Goal: Task Accomplishment & Management: Complete application form

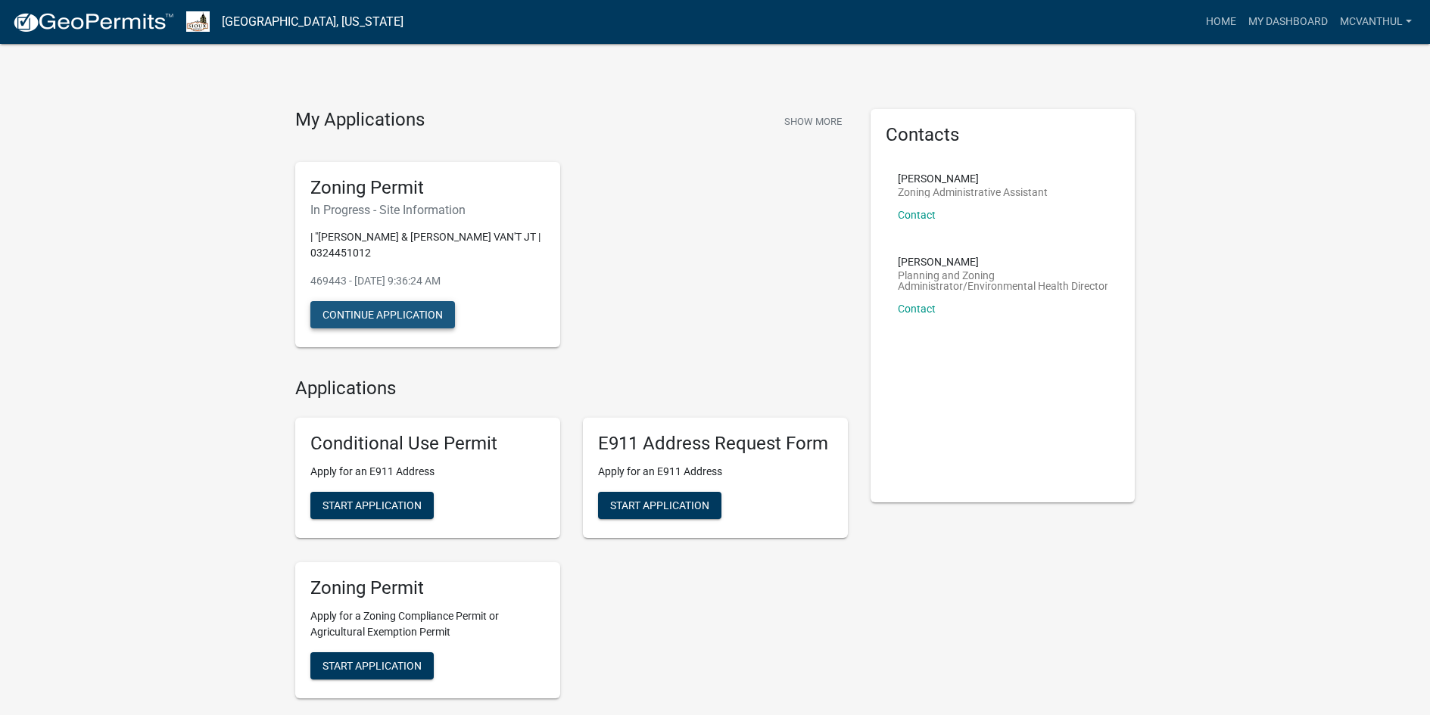
click at [386, 316] on button "Continue Application" at bounding box center [382, 314] width 145 height 27
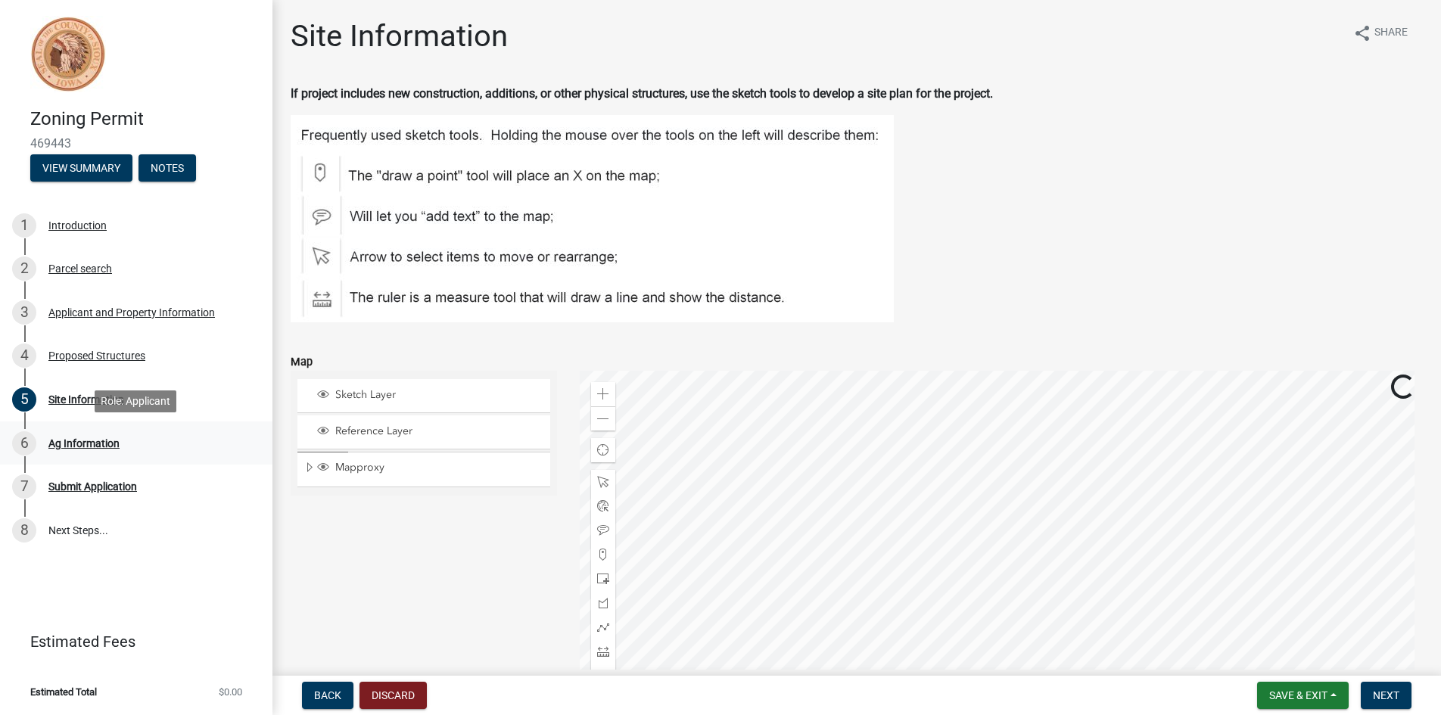
click at [67, 445] on div "Ag Information" at bounding box center [83, 443] width 71 height 11
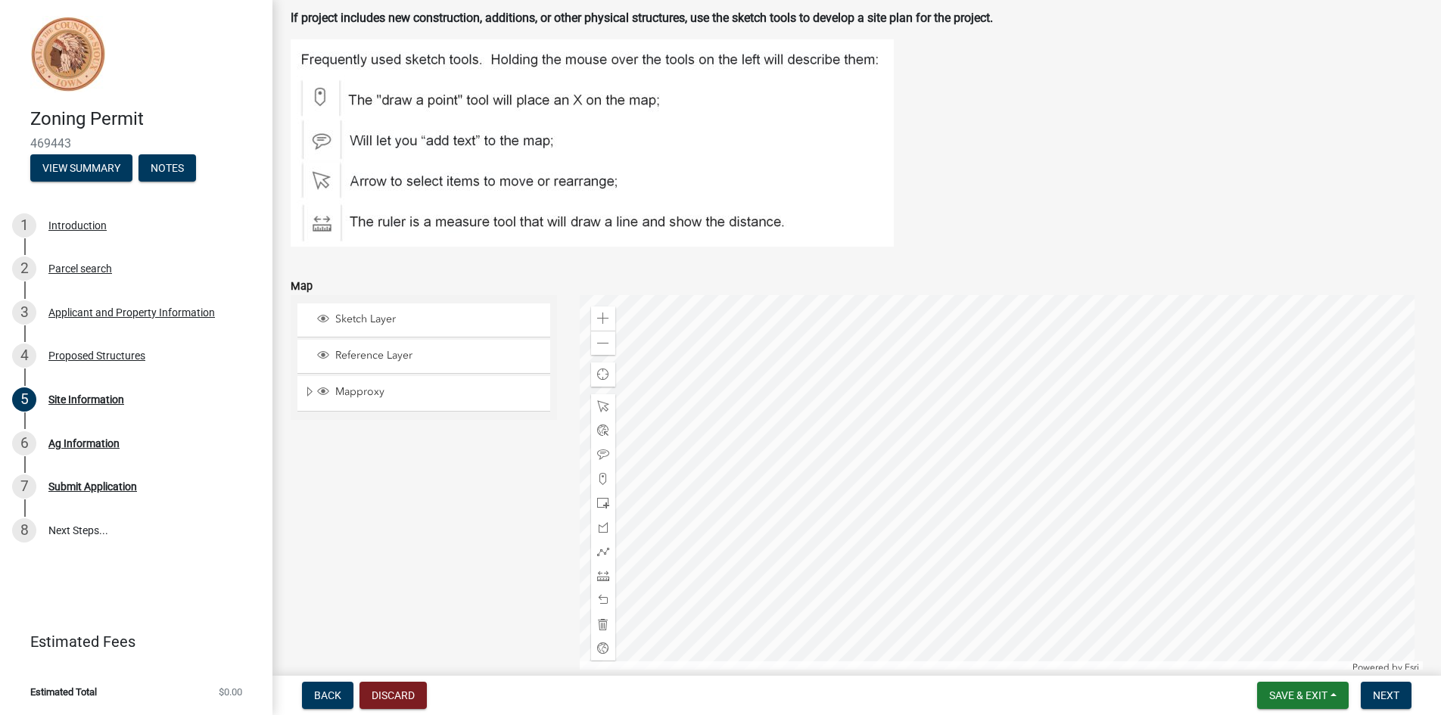
scroll to position [151, 0]
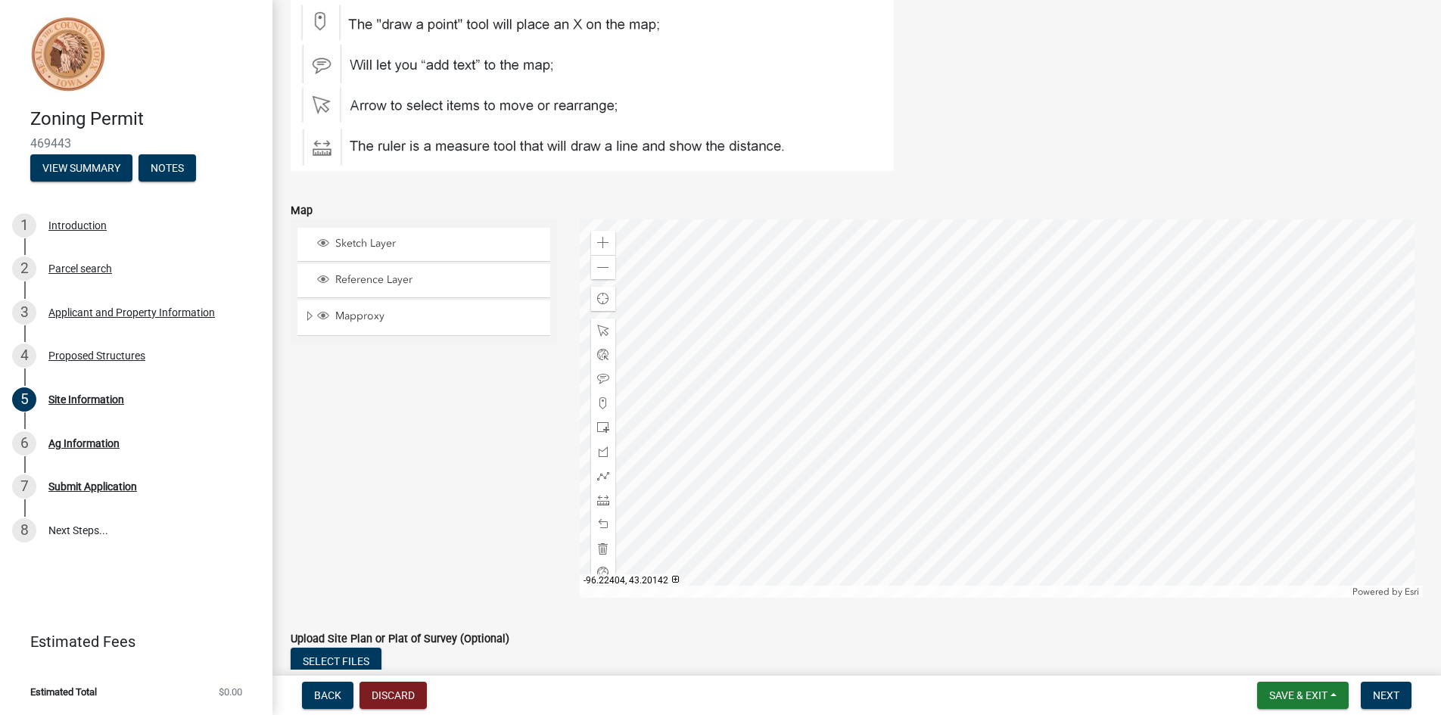
click at [1053, 373] on div at bounding box center [1002, 408] width 844 height 378
click at [1047, 378] on div at bounding box center [1002, 408] width 844 height 378
click at [1033, 364] on div at bounding box center [1002, 408] width 844 height 378
click at [501, 22] on img at bounding box center [592, 67] width 603 height 207
click at [1021, 370] on div at bounding box center [1002, 408] width 844 height 378
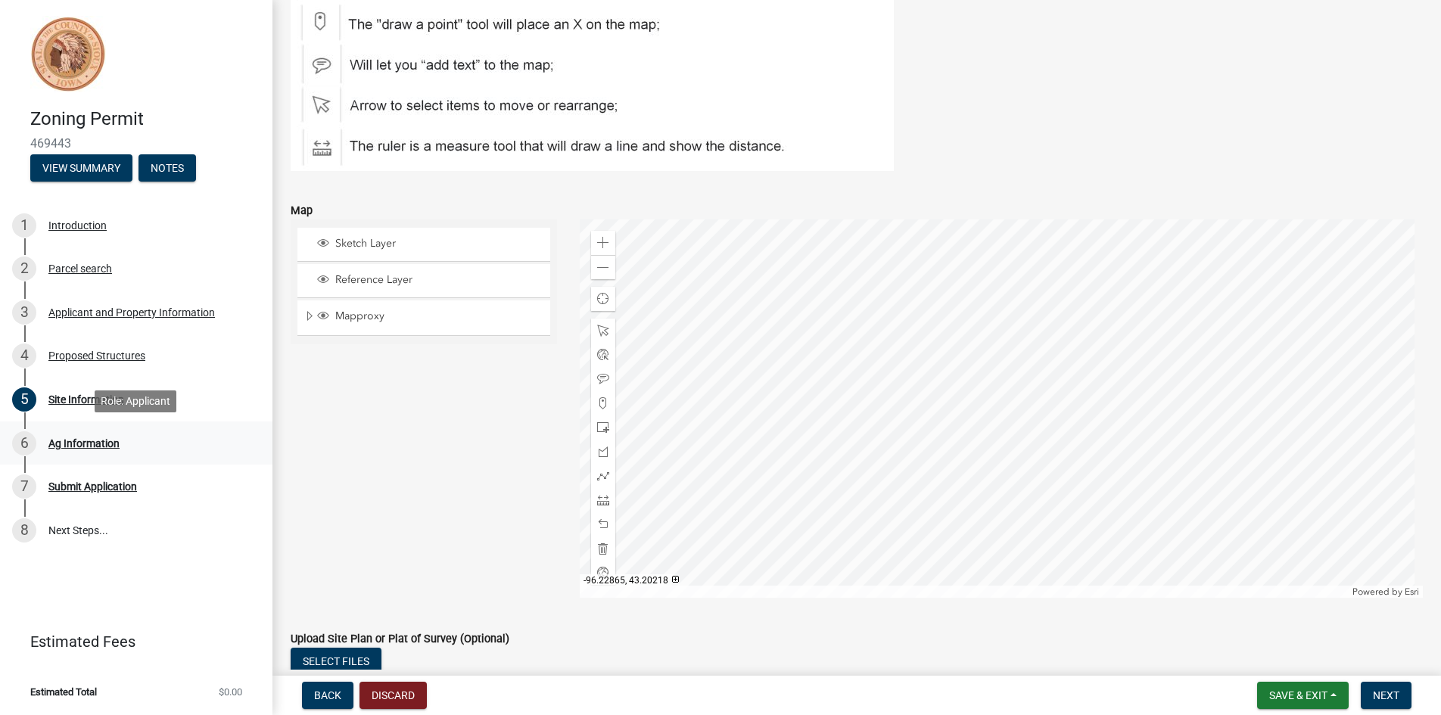
click at [62, 440] on div "Ag Information" at bounding box center [83, 443] width 71 height 11
click at [23, 444] on div "6" at bounding box center [24, 443] width 24 height 24
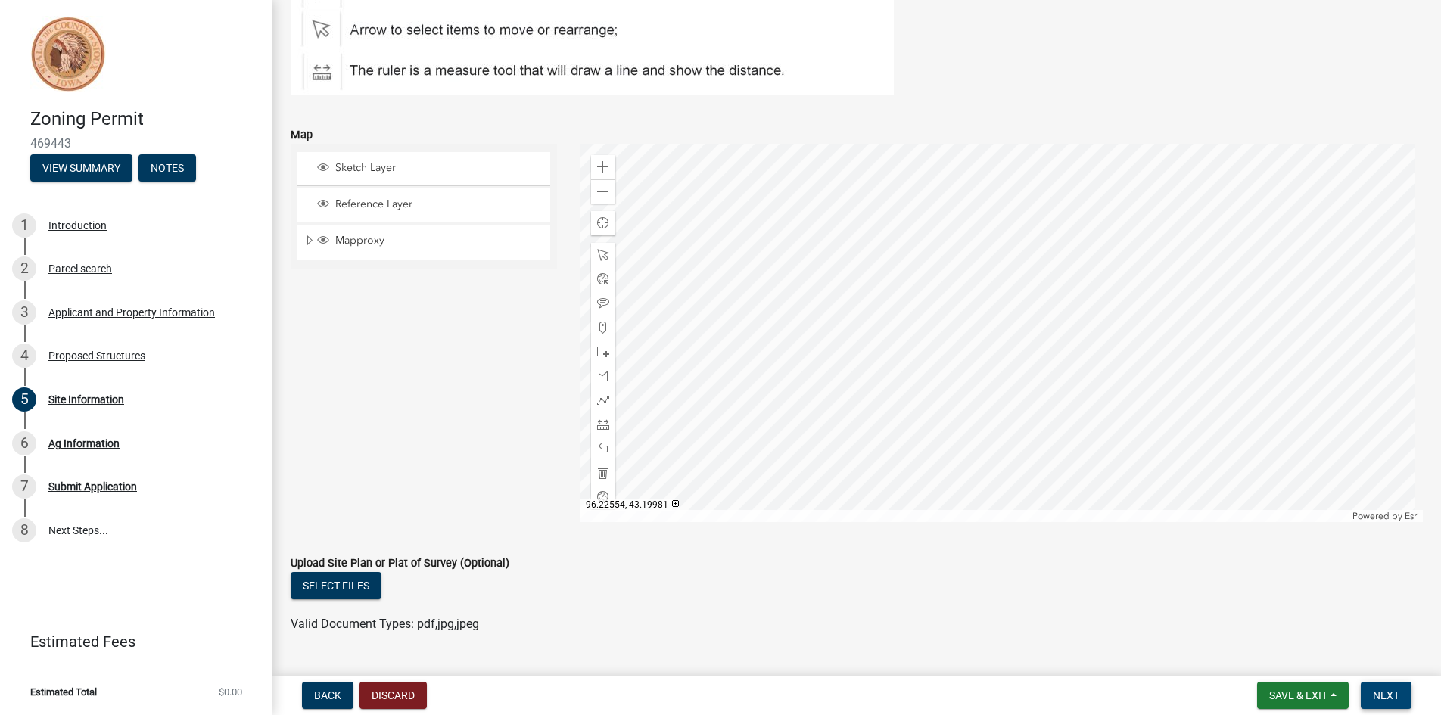
click at [1389, 692] on span "Next" at bounding box center [1386, 695] width 26 height 12
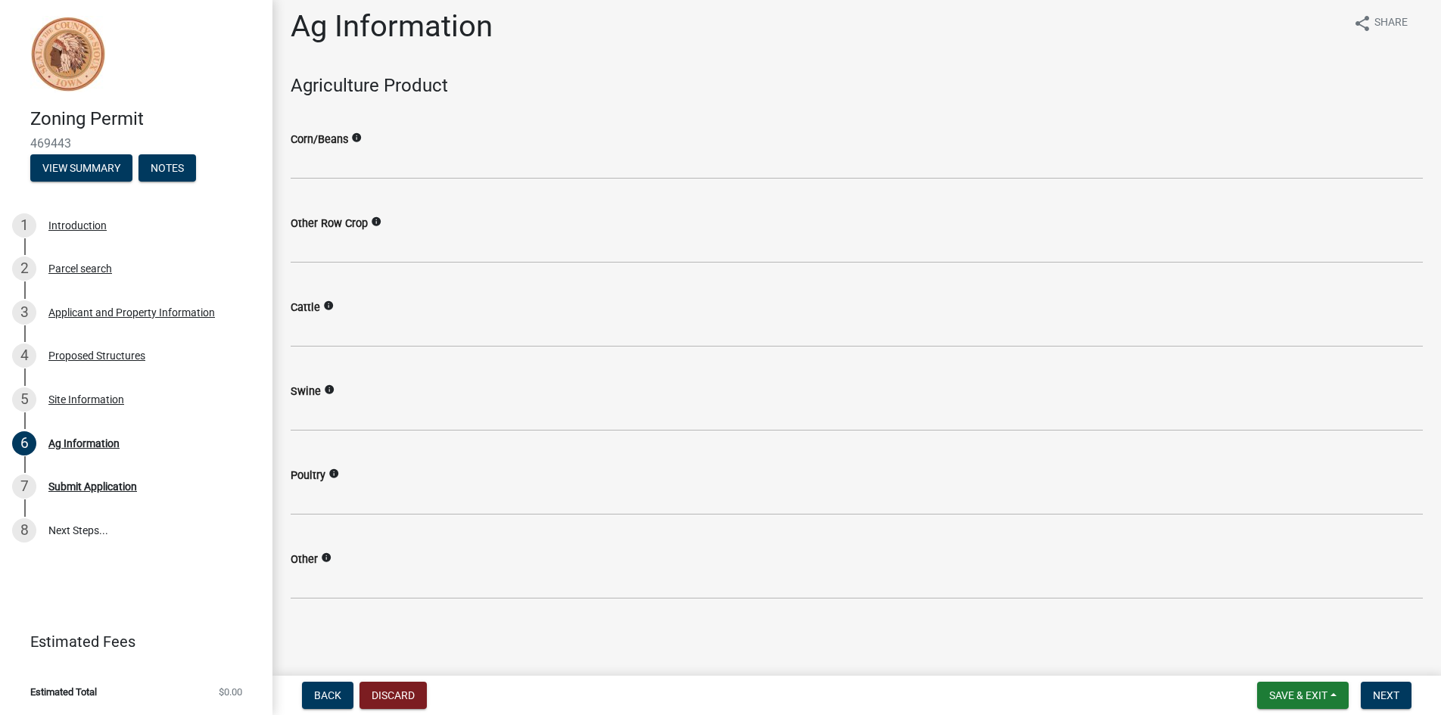
scroll to position [12, 0]
click at [1392, 695] on span "Next" at bounding box center [1386, 695] width 26 height 12
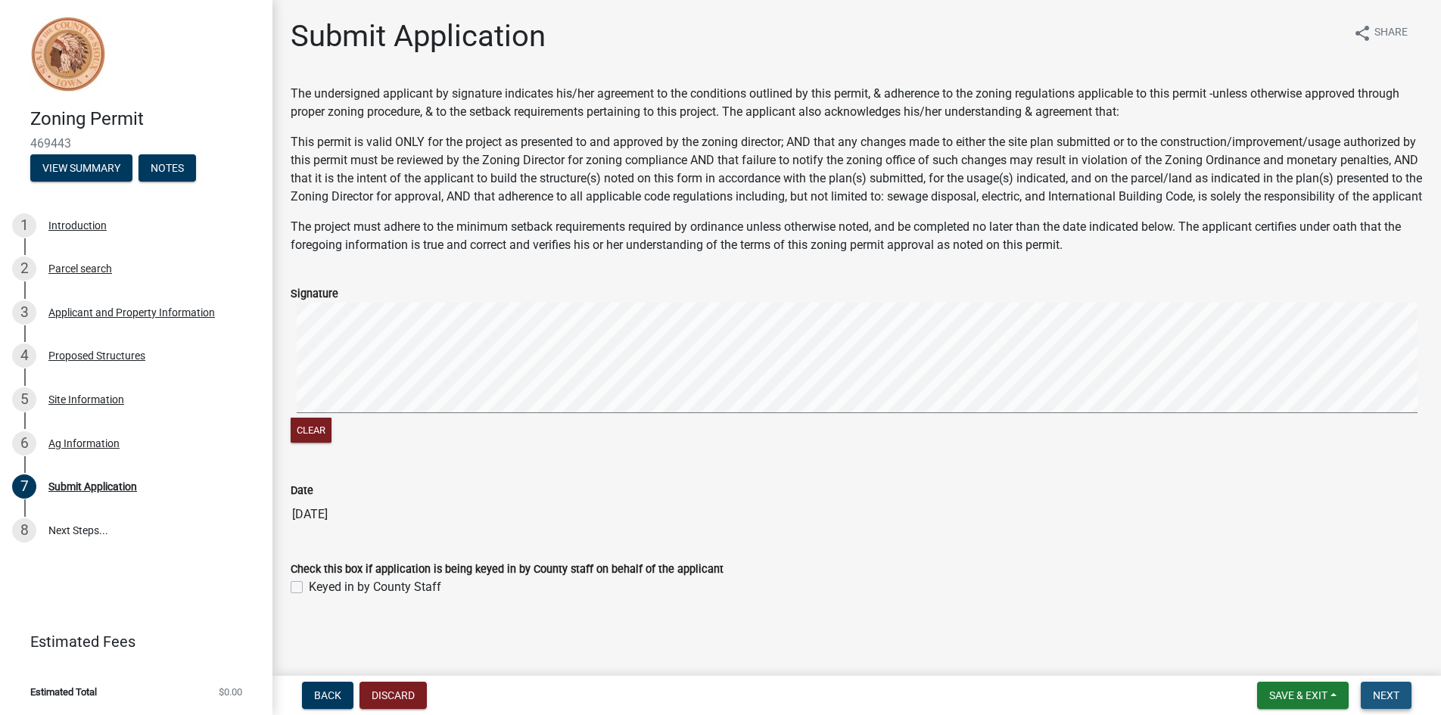
click at [1384, 696] on span "Next" at bounding box center [1386, 695] width 26 height 12
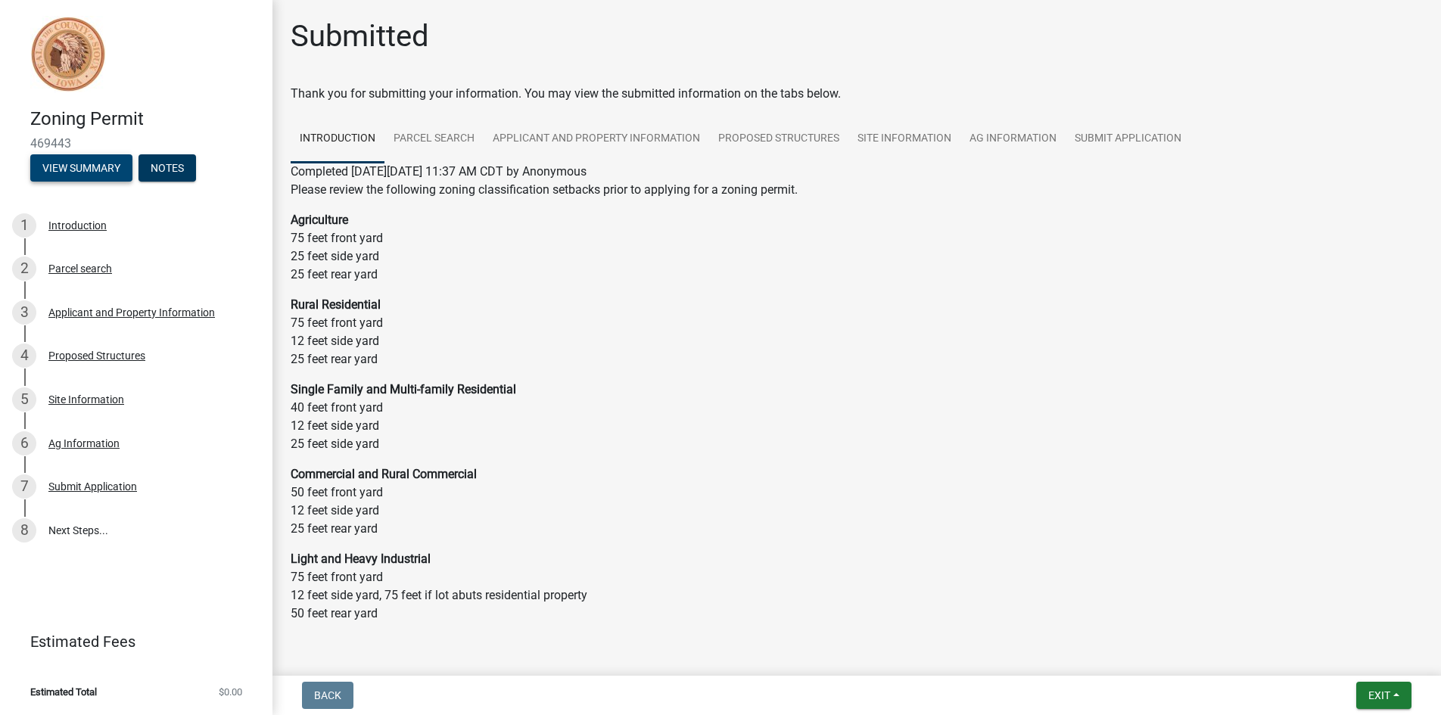
click at [95, 166] on button "View Summary" at bounding box center [81, 167] width 102 height 27
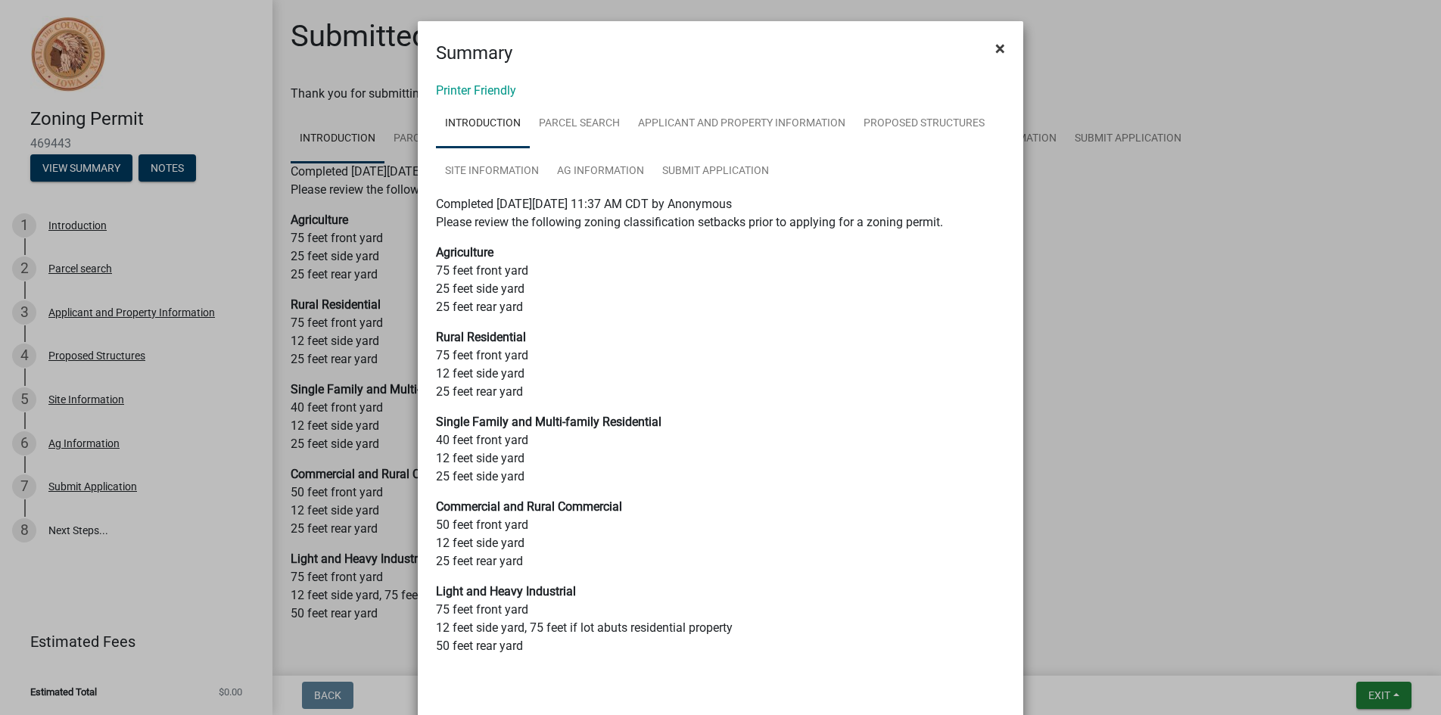
click at [1000, 46] on button "×" at bounding box center [1000, 48] width 34 height 42
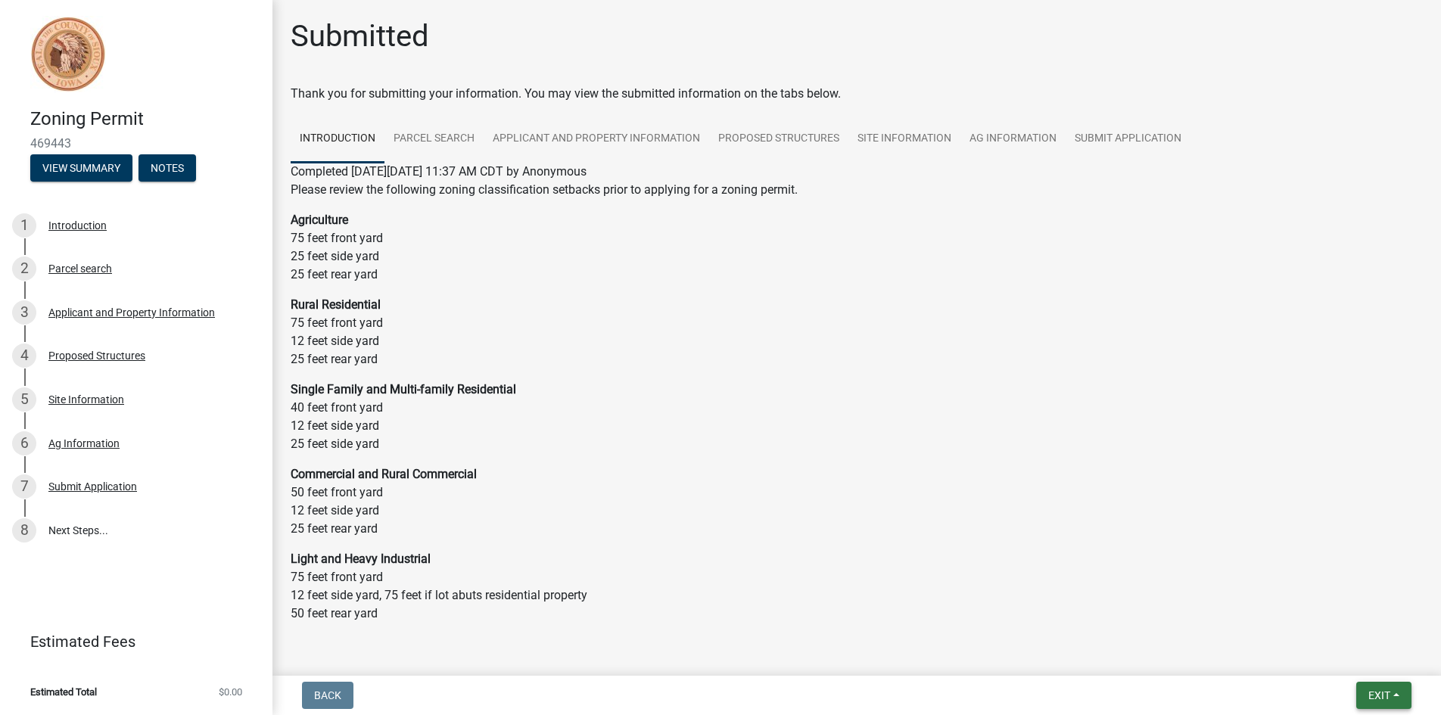
click at [1384, 688] on button "Exit" at bounding box center [1383, 695] width 55 height 27
click at [1331, 655] on button "Save & Exit" at bounding box center [1350, 656] width 121 height 36
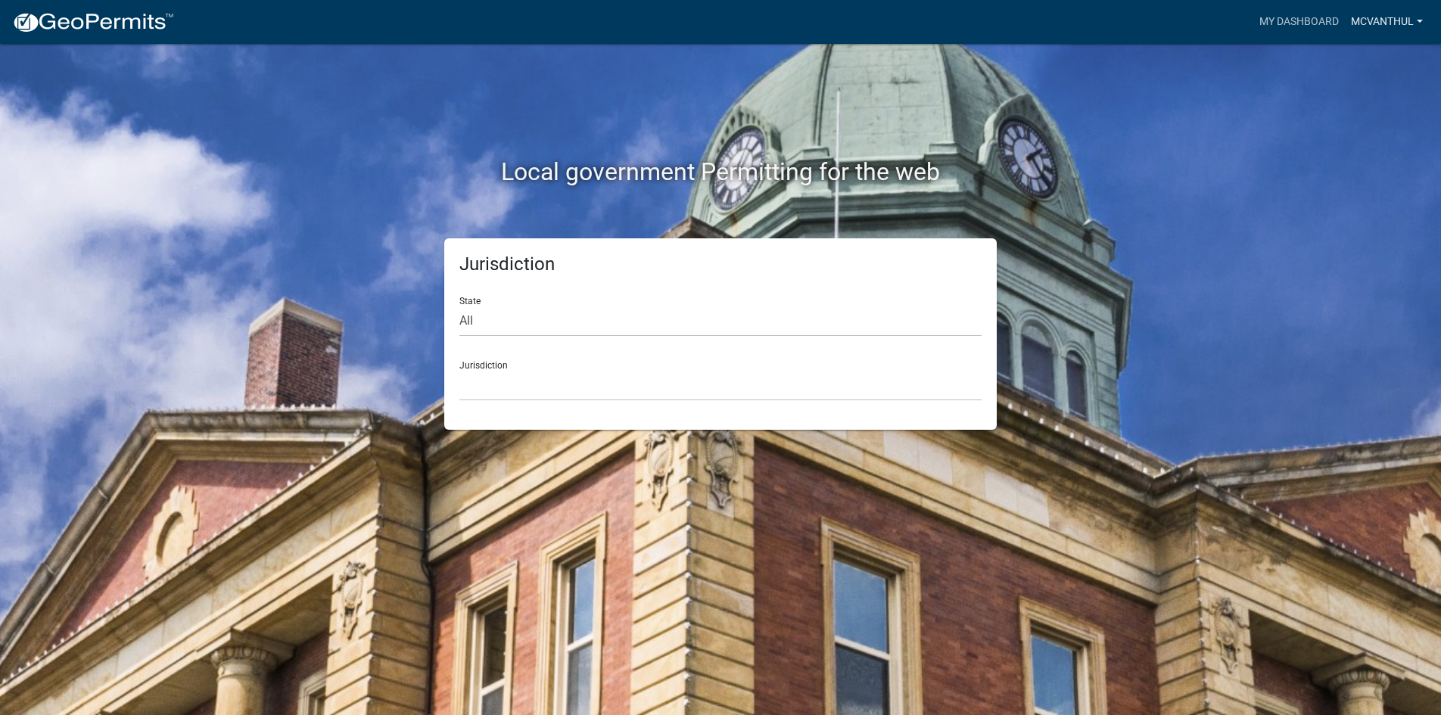
click at [1419, 23] on link "mcvanthul" at bounding box center [1387, 22] width 84 height 29
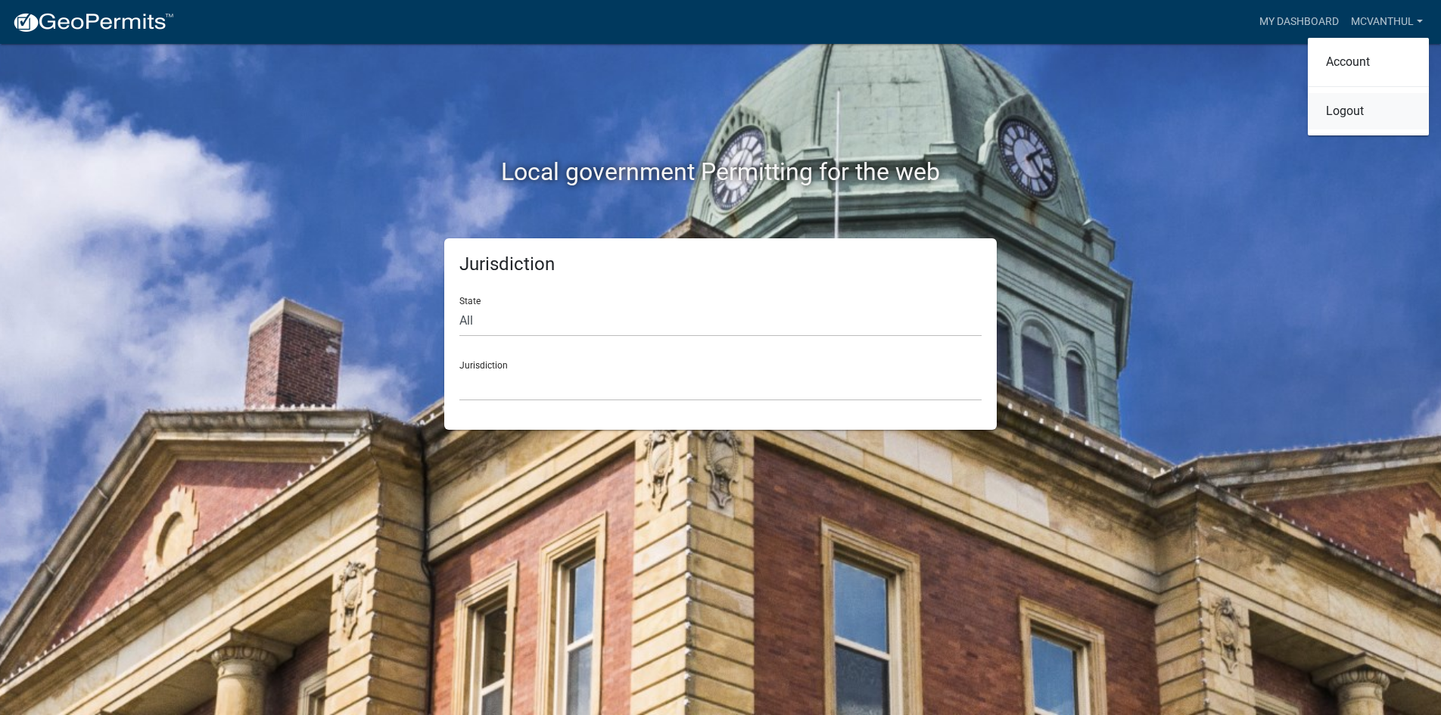
click at [1354, 117] on link "Logout" at bounding box center [1368, 111] width 121 height 36
